Goal: Transaction & Acquisition: Purchase product/service

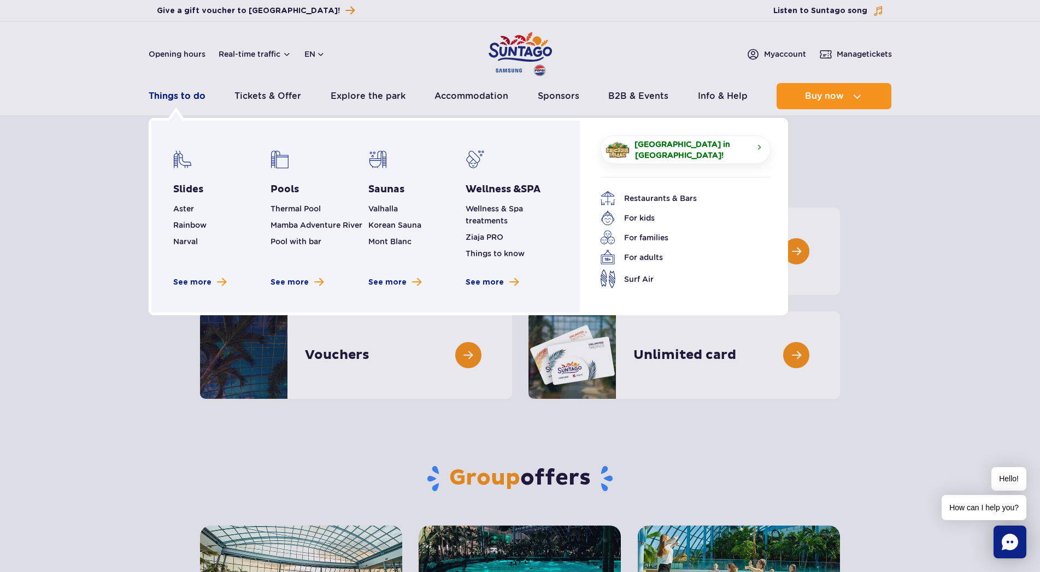
click at [175, 97] on link "Things to do" at bounding box center [177, 96] width 57 height 26
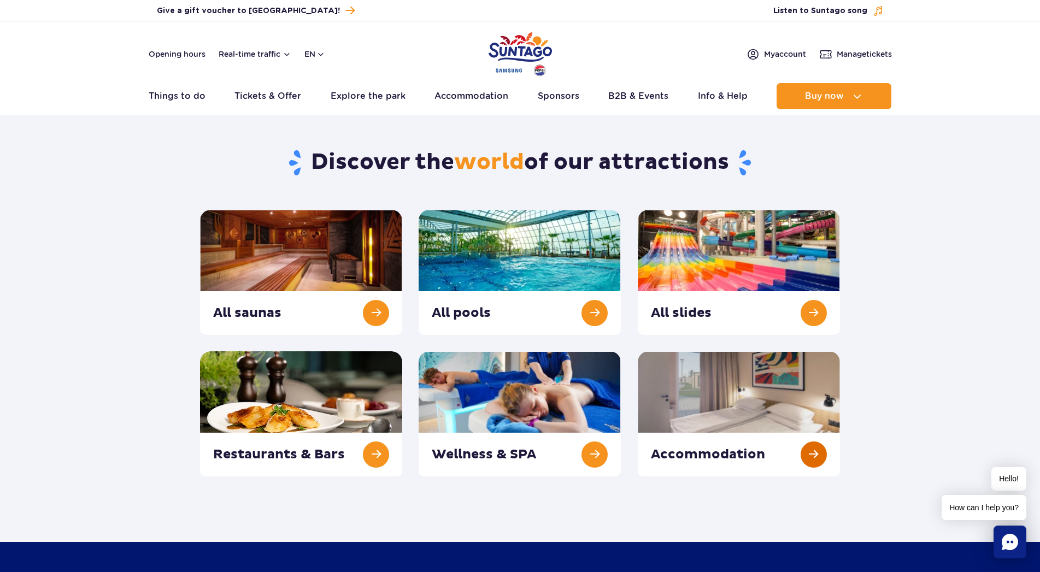
click at [725, 454] on link at bounding box center [739, 413] width 202 height 125
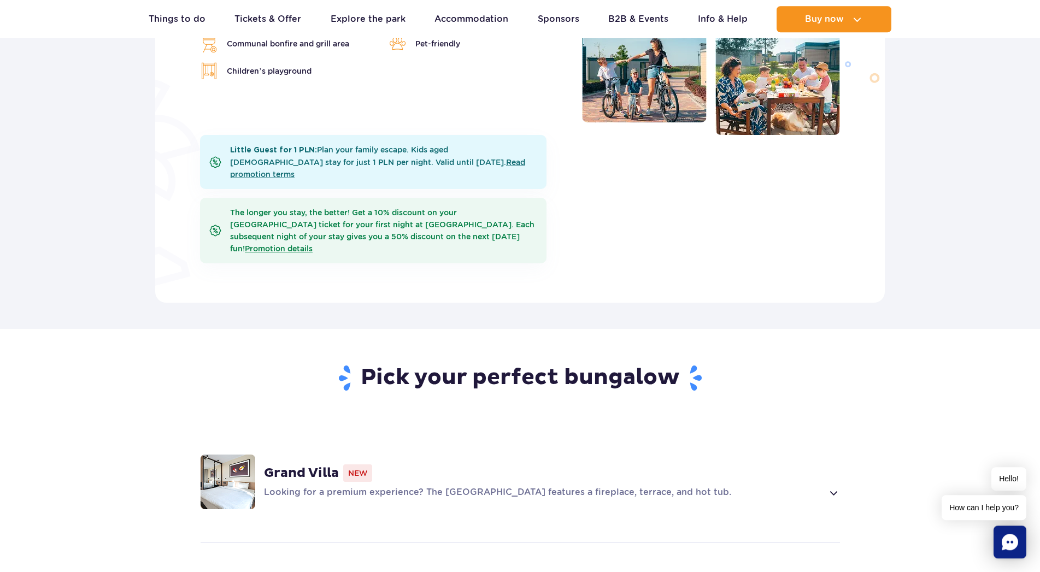
scroll to position [613, 0]
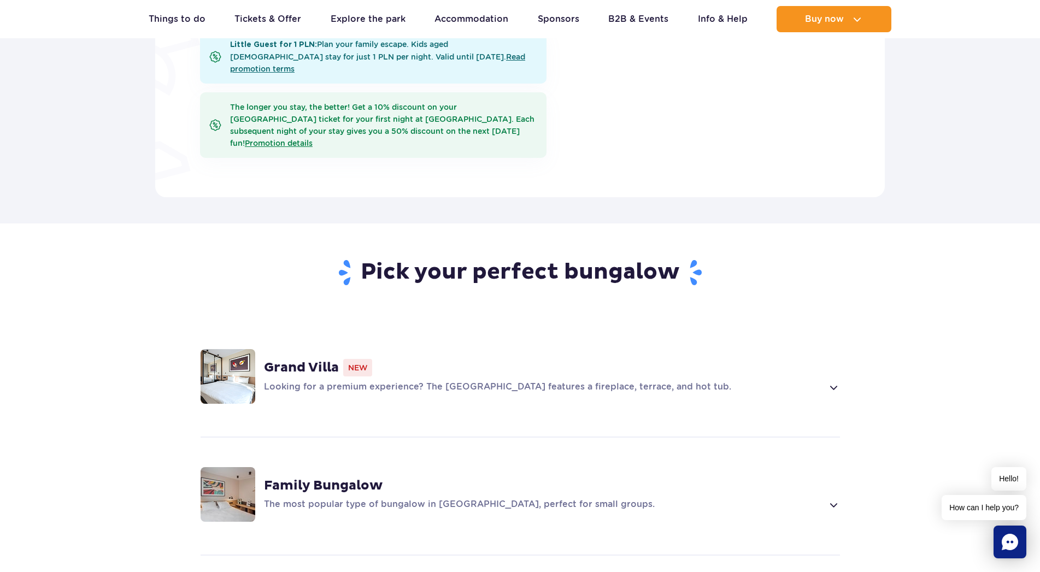
click at [304, 360] on strong "Grand Villa" at bounding box center [301, 368] width 75 height 16
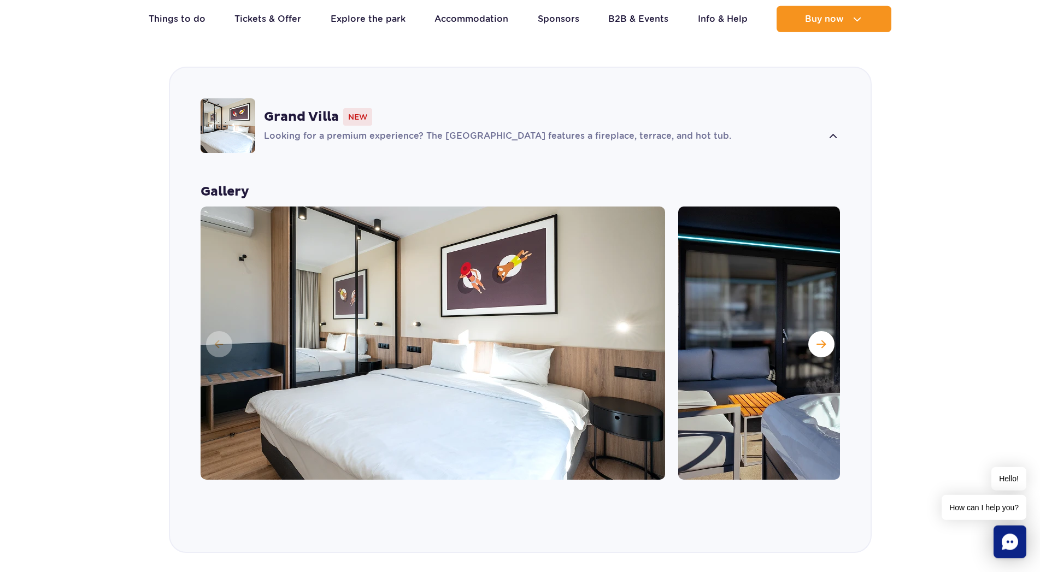
scroll to position [896, 0]
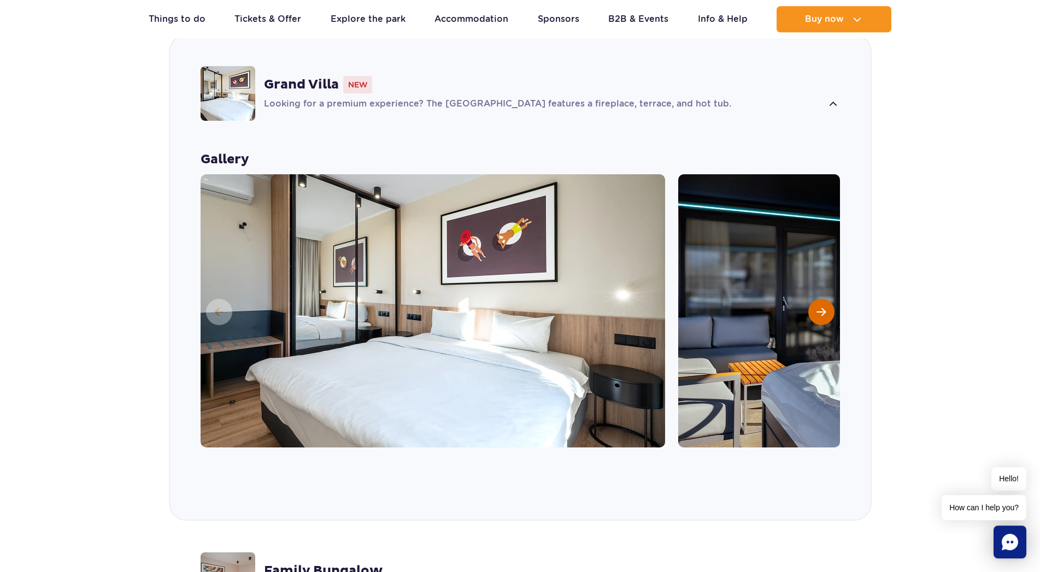
click at [825, 307] on span "Next slide" at bounding box center [821, 312] width 9 height 10
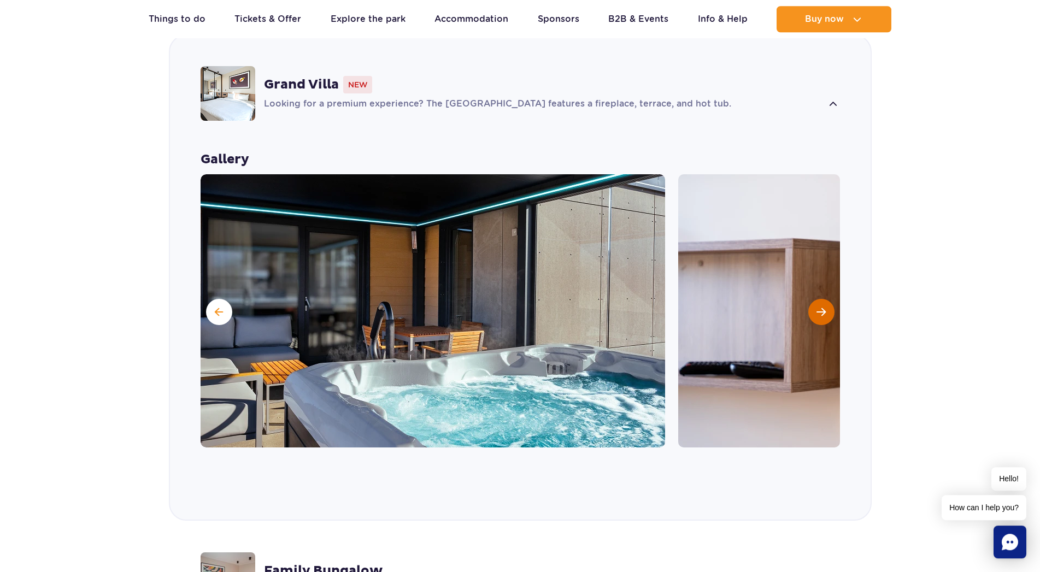
click at [825, 307] on span "Next slide" at bounding box center [821, 312] width 9 height 10
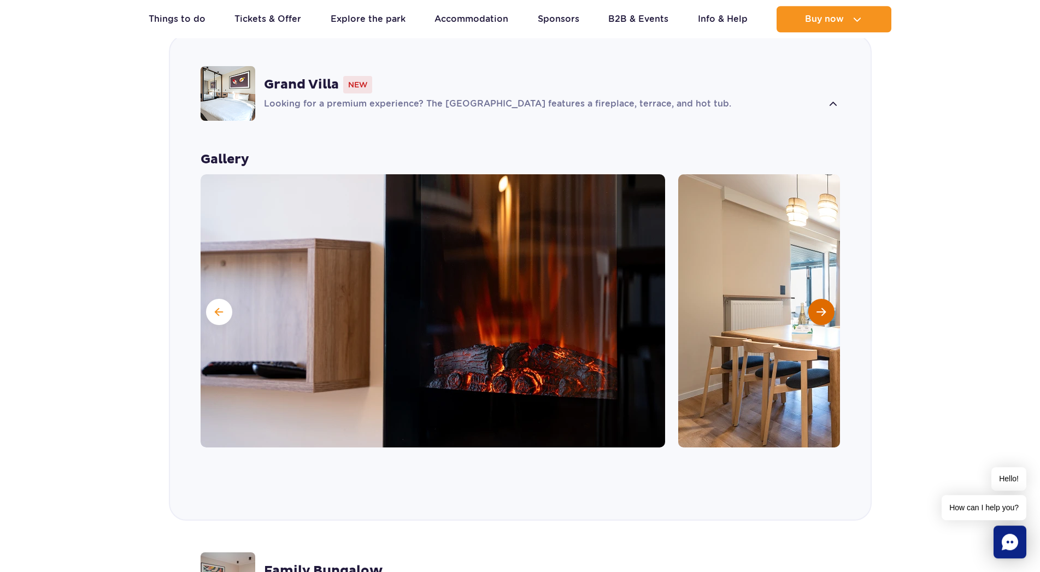
click at [825, 307] on span "Next slide" at bounding box center [821, 312] width 9 height 10
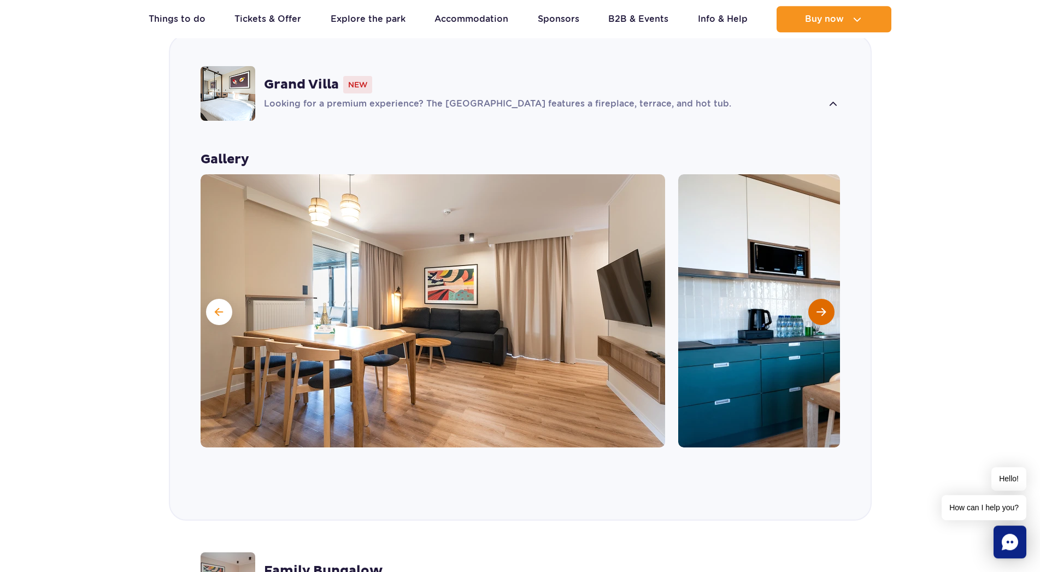
click at [825, 307] on span "Next slide" at bounding box center [821, 312] width 9 height 10
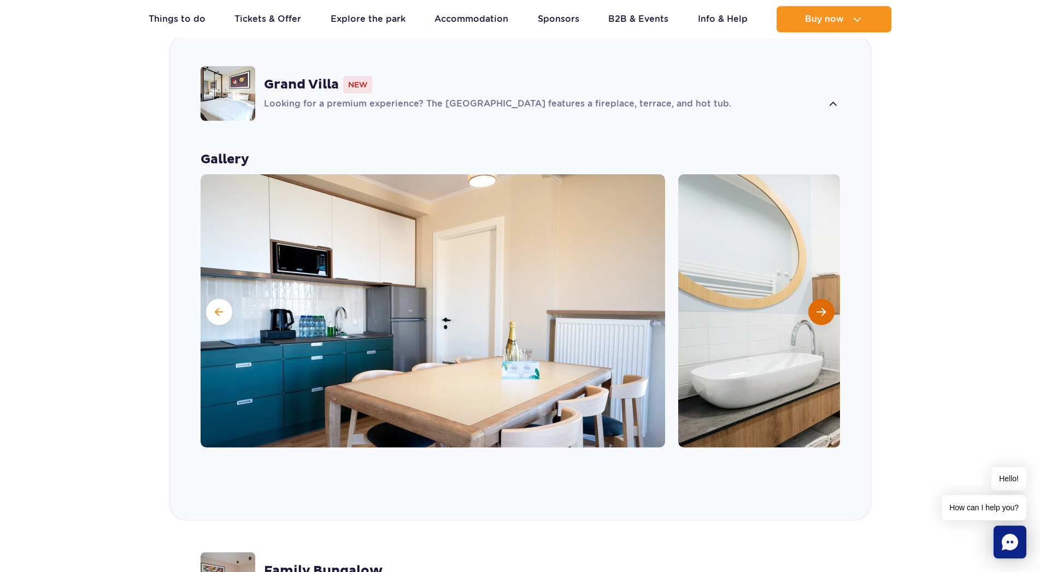
click at [825, 307] on span "Next slide" at bounding box center [821, 312] width 9 height 10
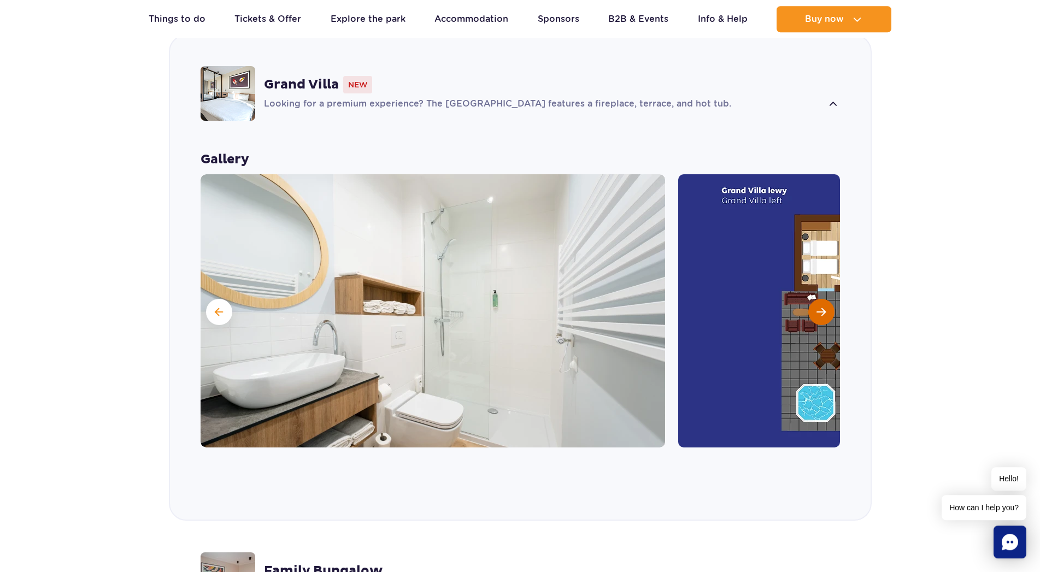
click at [825, 307] on span "Next slide" at bounding box center [821, 312] width 9 height 10
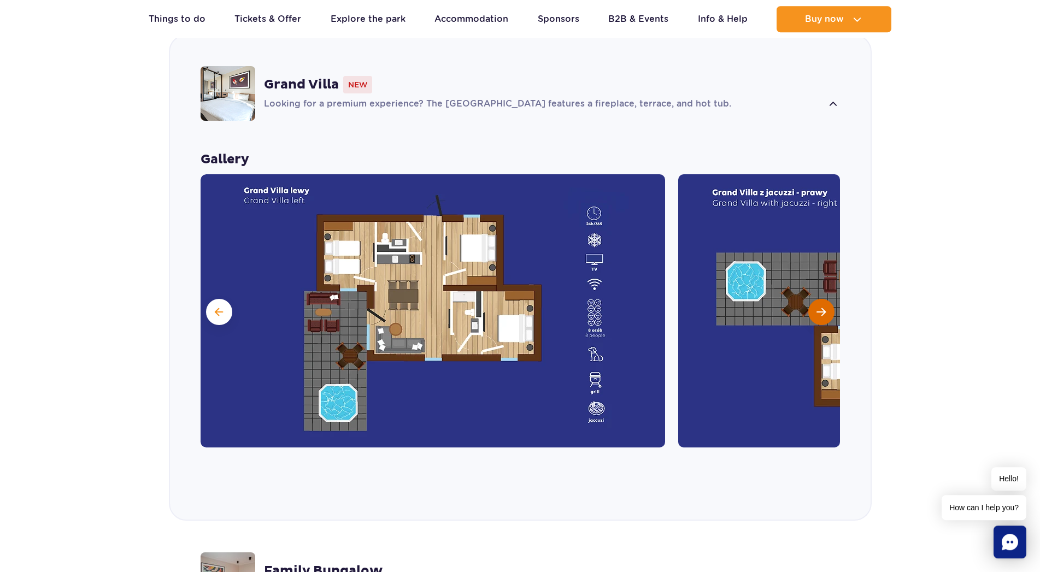
click at [825, 307] on span "Next slide" at bounding box center [821, 312] width 9 height 10
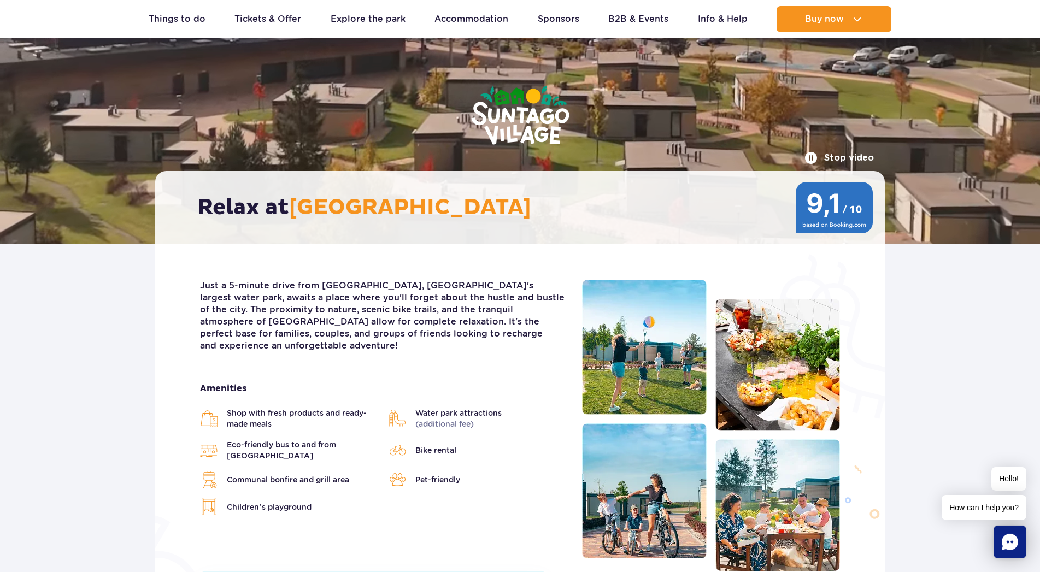
scroll to position [0, 0]
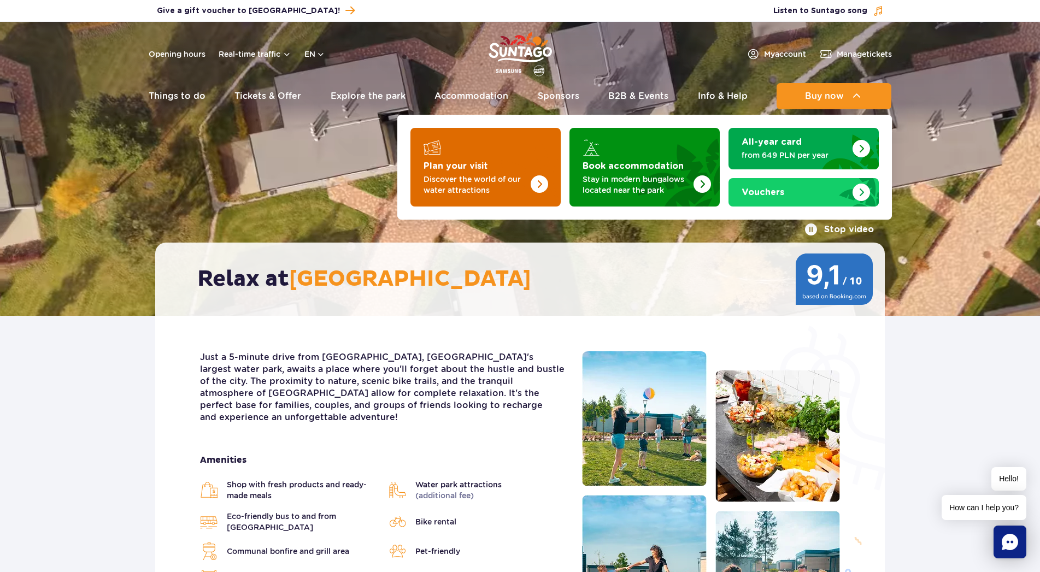
click at [537, 185] on img "Plan your visit" at bounding box center [539, 183] width 17 height 17
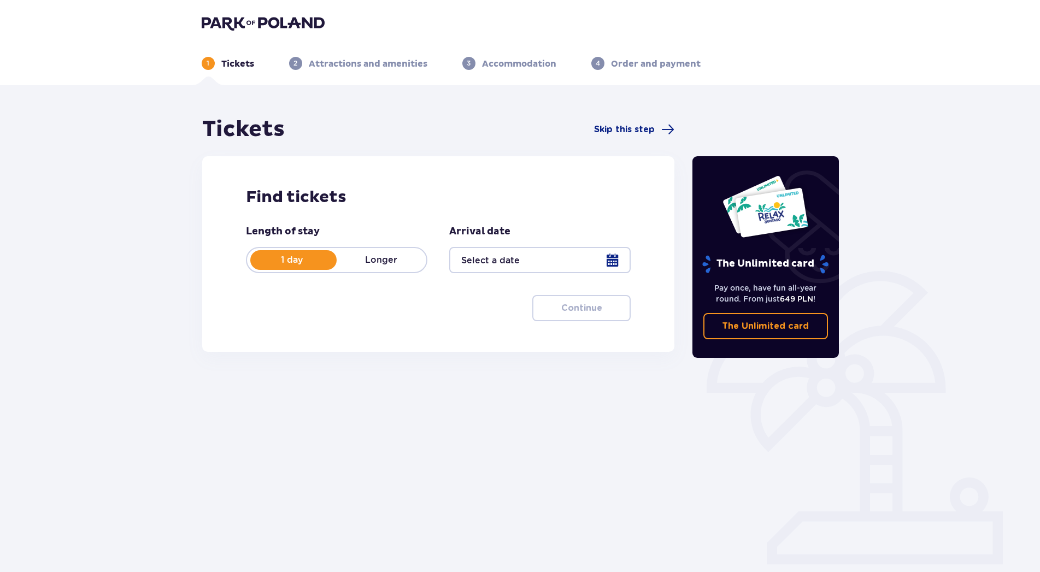
click at [614, 262] on div at bounding box center [539, 260] width 181 height 26
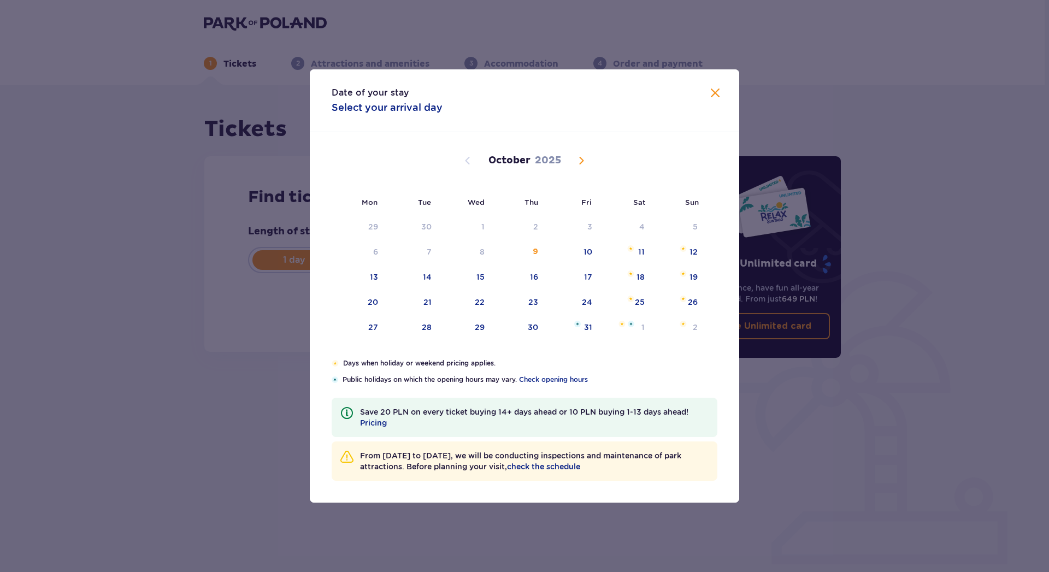
click at [579, 161] on span "Next month" at bounding box center [581, 160] width 13 height 13
click at [582, 160] on span "Next month" at bounding box center [581, 160] width 13 height 13
click at [373, 330] on div "29" at bounding box center [372, 327] width 10 height 11
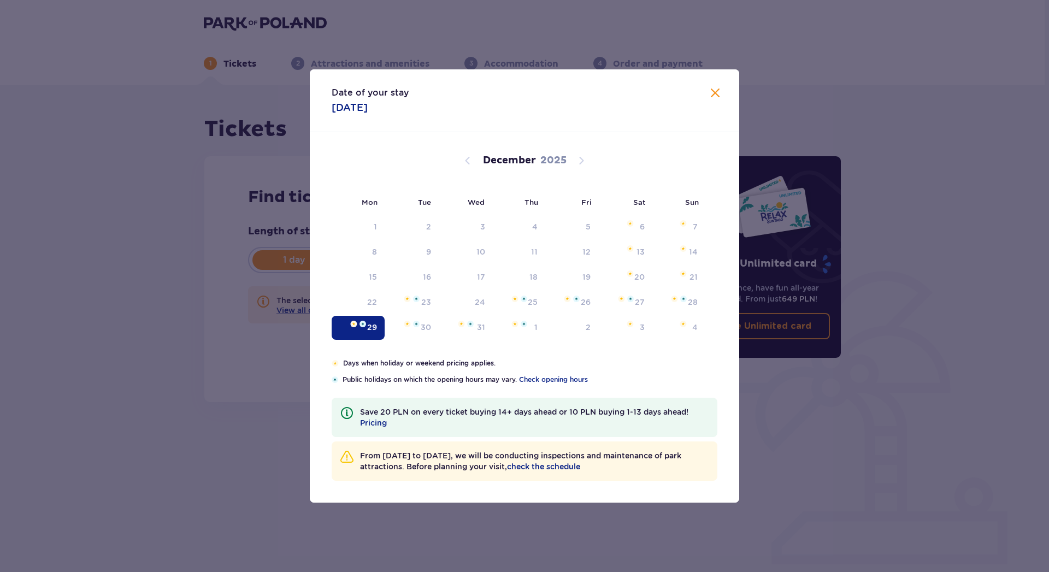
type input "29.12.25"
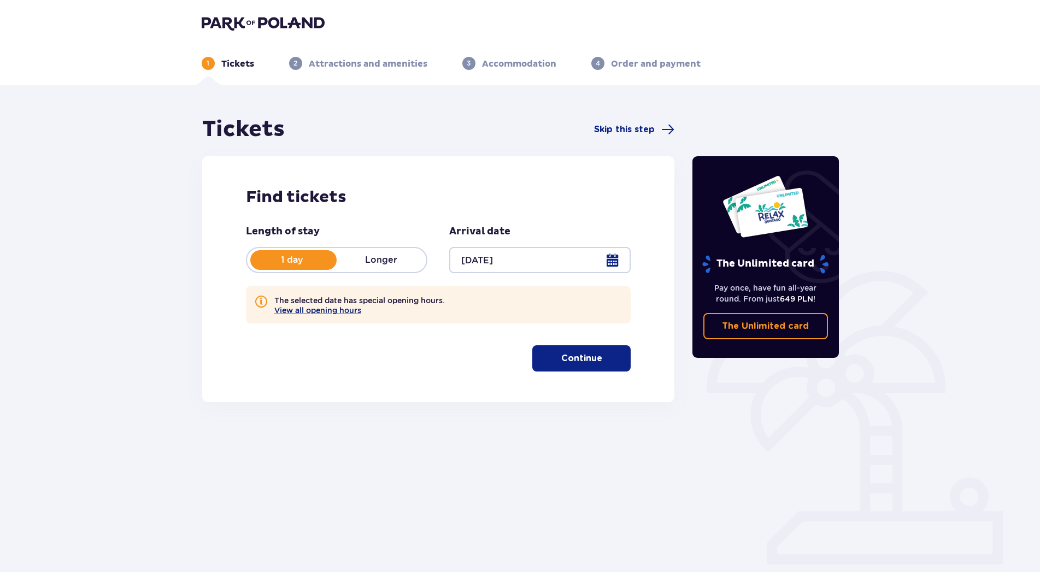
click at [335, 312] on button "View all opening hours" at bounding box center [317, 310] width 87 height 9
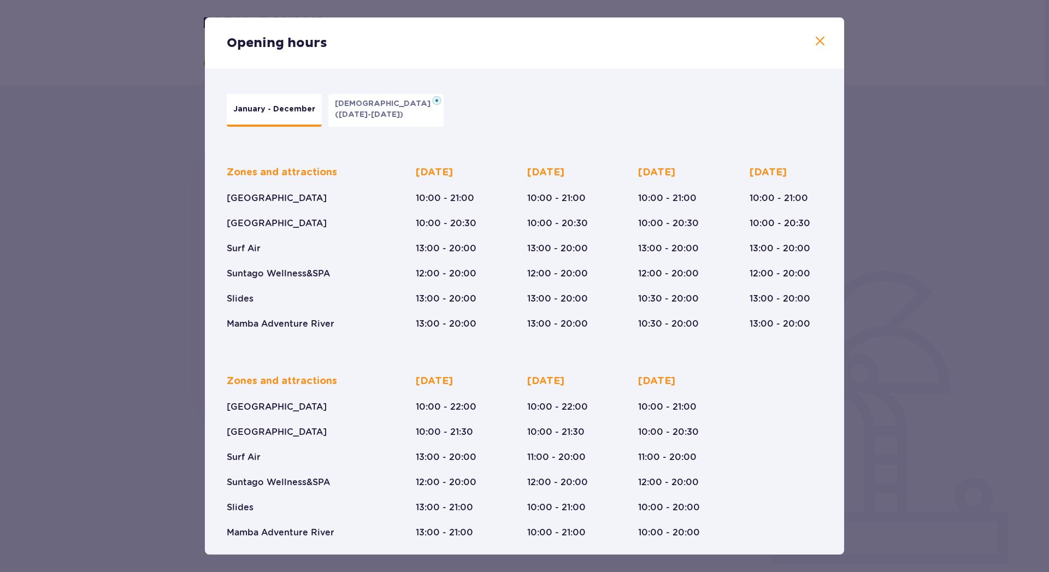
click at [814, 41] on span at bounding box center [820, 41] width 13 height 13
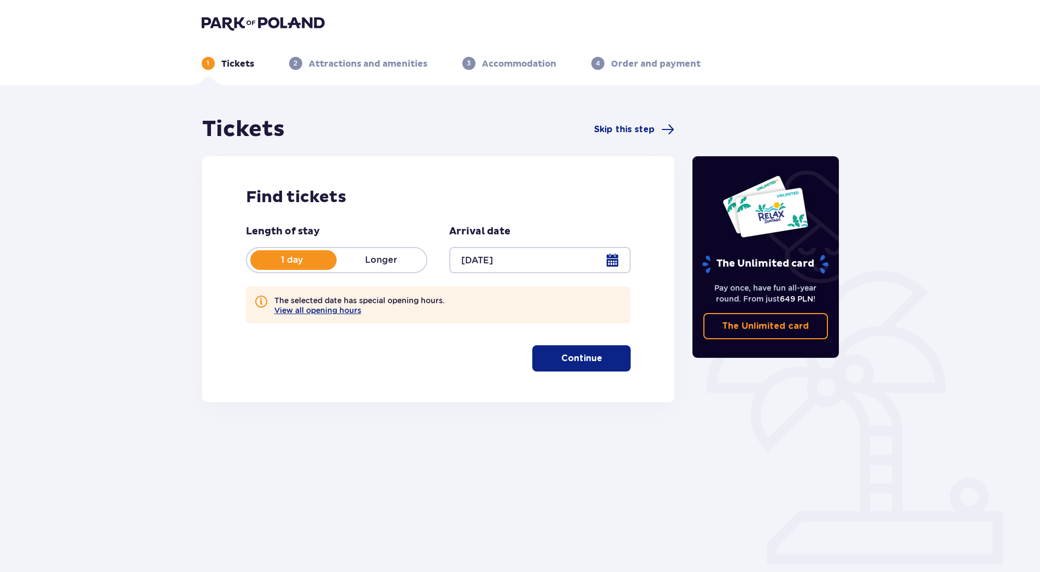
click at [586, 359] on p "Continue" at bounding box center [581, 359] width 41 height 12
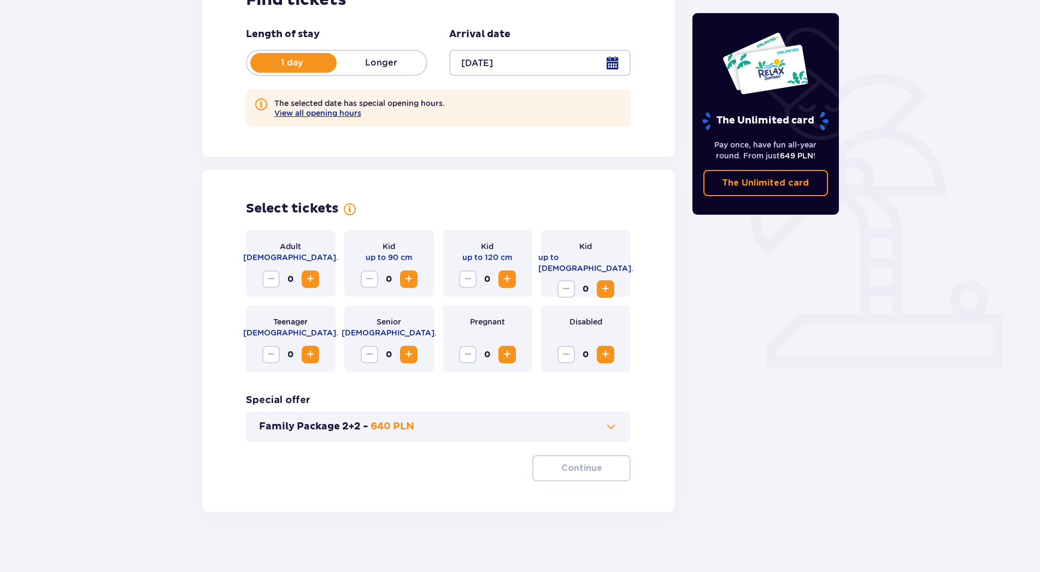
scroll to position [203, 0]
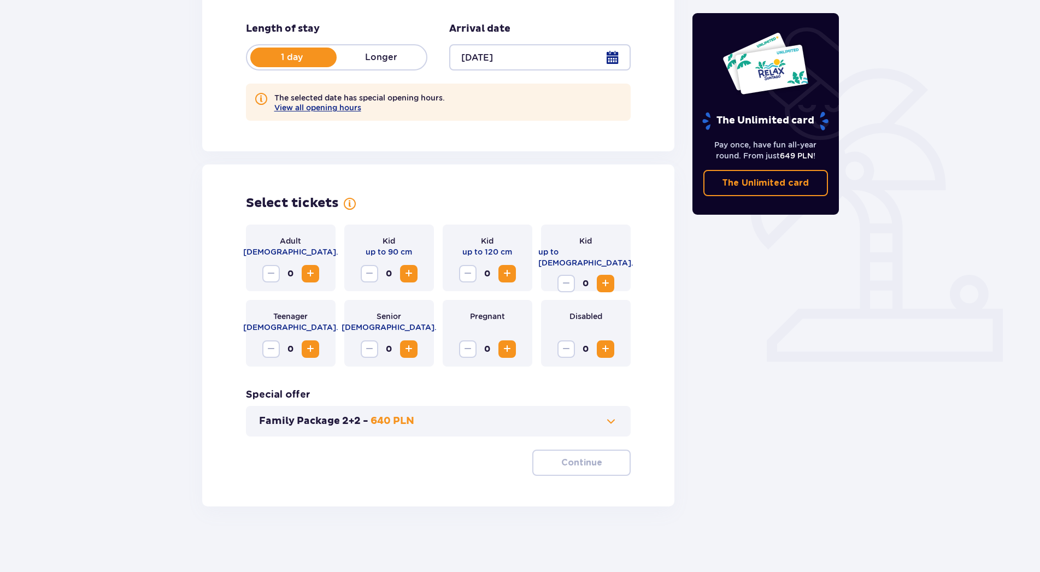
click at [310, 275] on span "Increase" at bounding box center [310, 273] width 13 height 13
click at [310, 350] on span "Increase" at bounding box center [310, 349] width 13 height 13
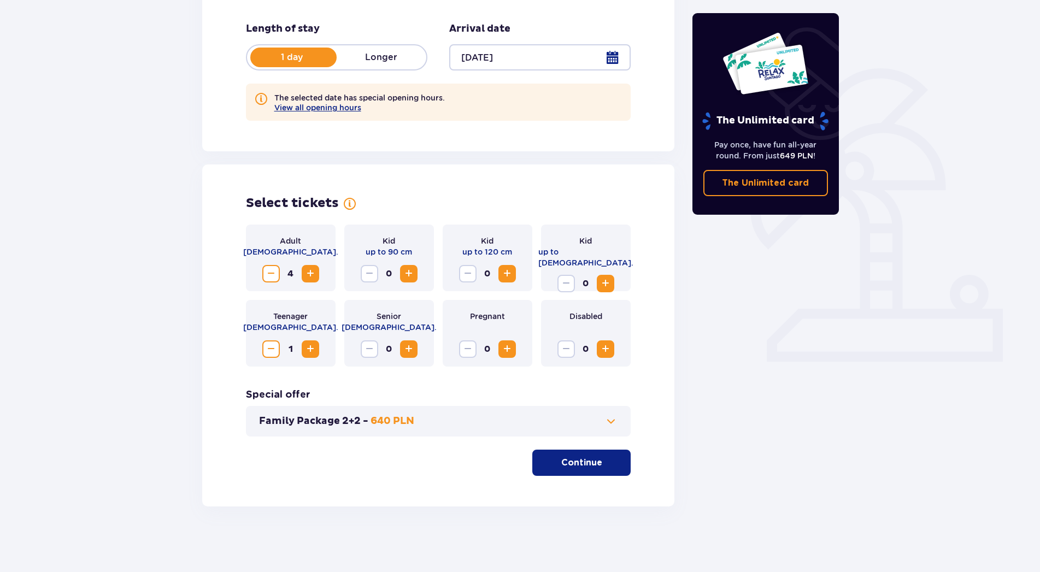
click at [310, 350] on span "Increase" at bounding box center [310, 349] width 13 height 13
click at [611, 424] on span at bounding box center [611, 421] width 13 height 13
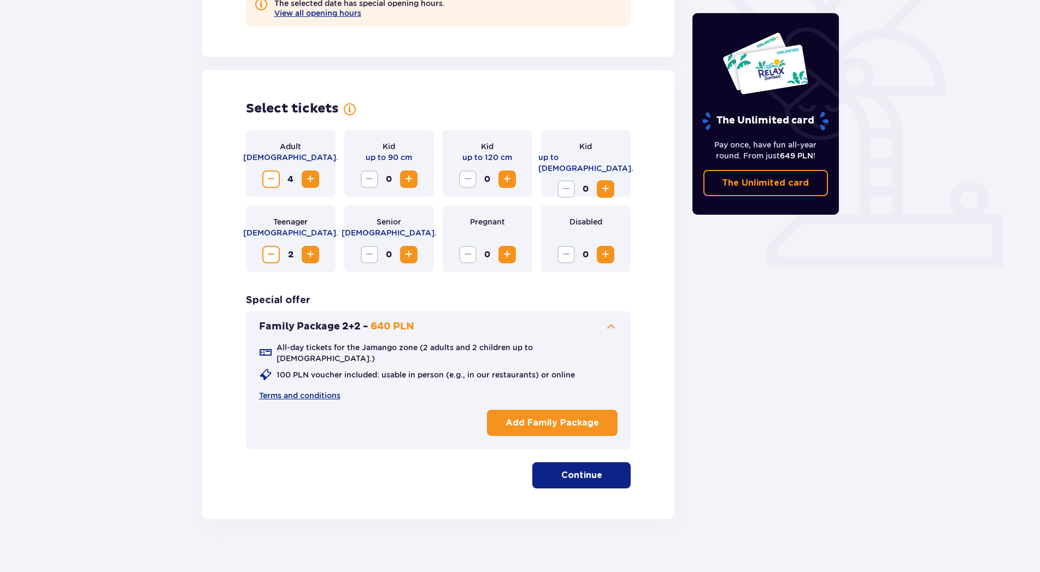
scroll to position [301, 0]
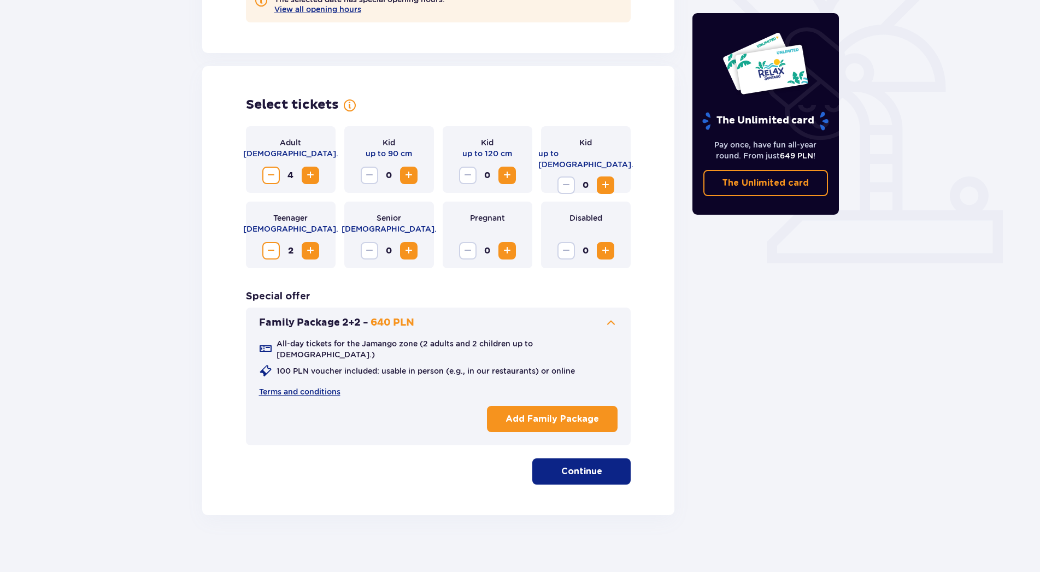
click at [579, 466] on p "Continue" at bounding box center [581, 472] width 41 height 12
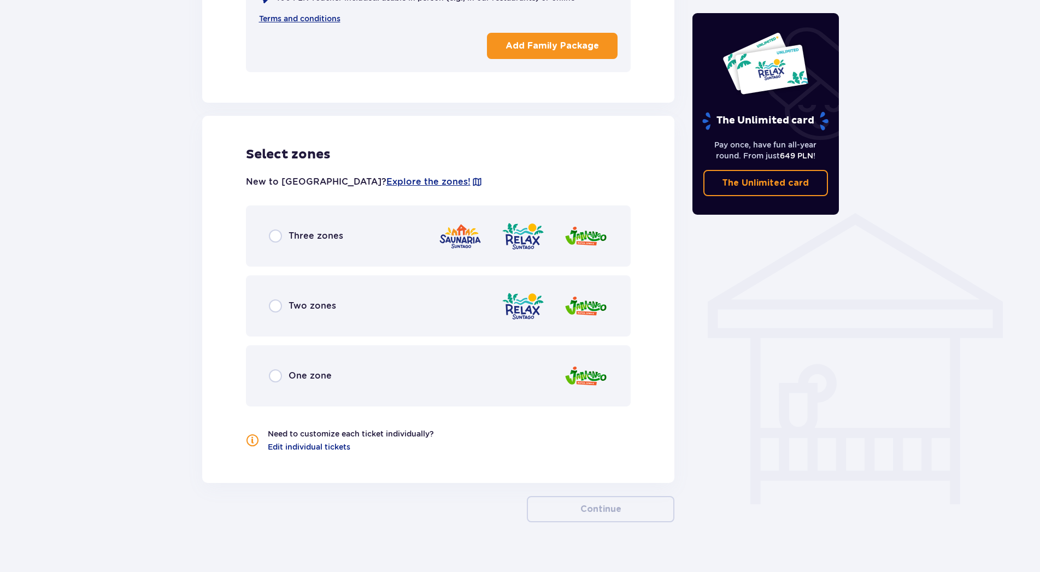
scroll to position [682, 0]
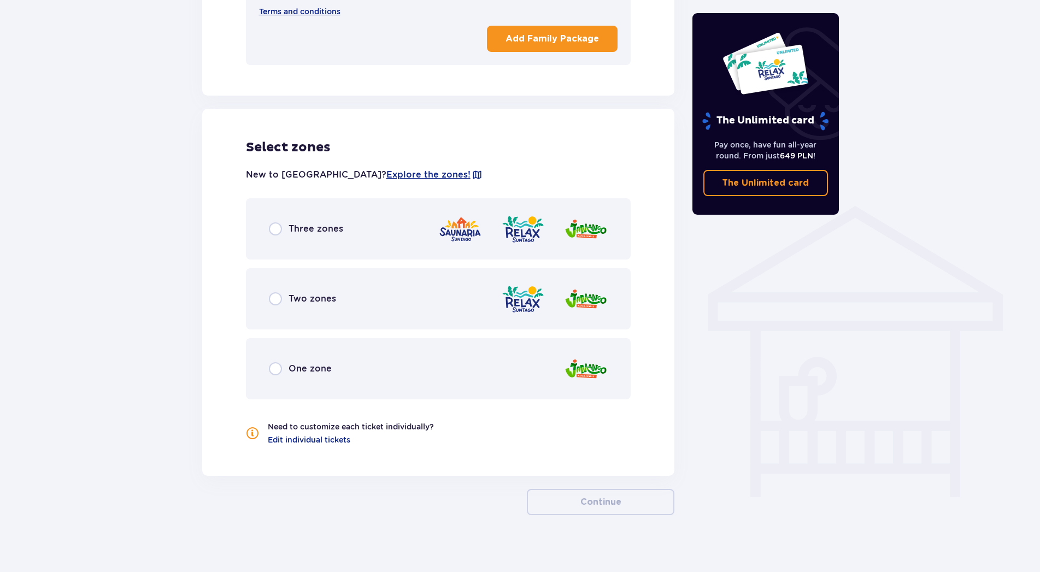
click at [275, 224] on input "radio" at bounding box center [275, 228] width 13 height 13
radio input "true"
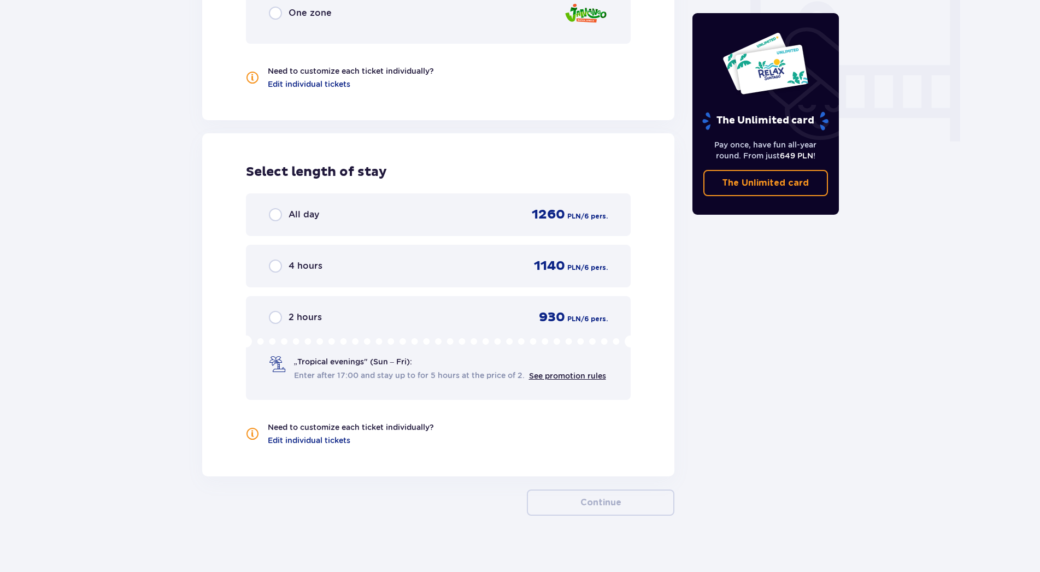
scroll to position [1038, 0]
click at [273, 208] on input "radio" at bounding box center [275, 214] width 13 height 13
radio input "true"
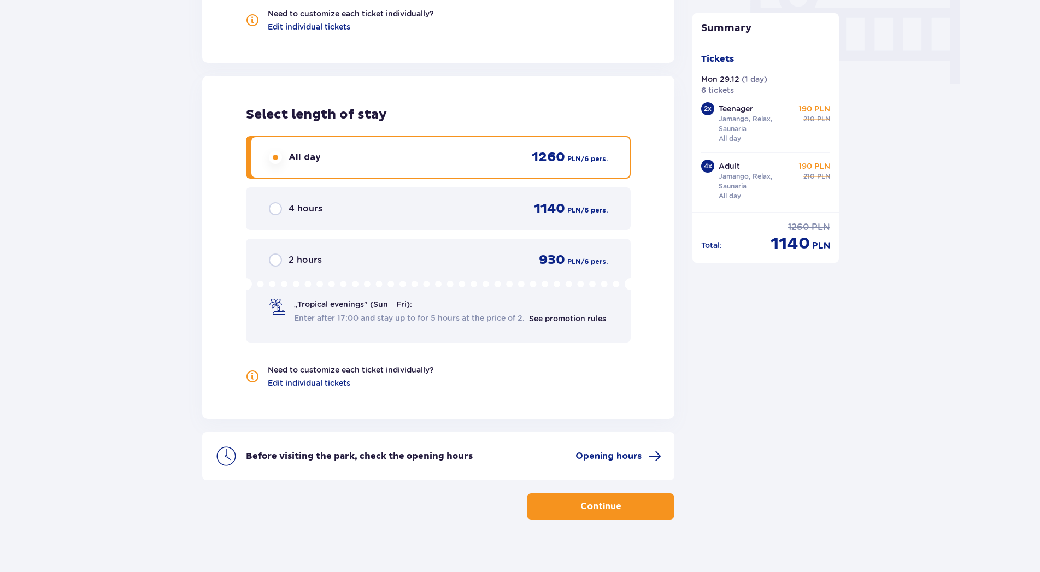
scroll to position [1099, 0]
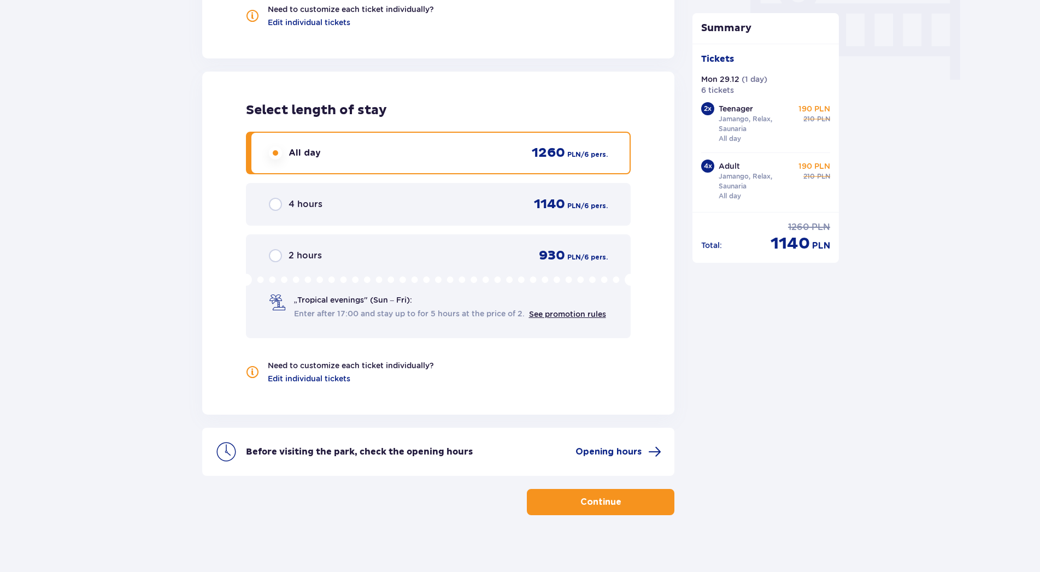
click at [583, 496] on p "Continue" at bounding box center [600, 502] width 41 height 12
